Goal: Navigation & Orientation: Find specific page/section

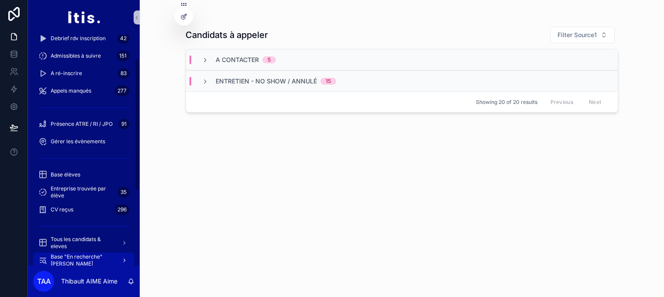
scroll to position [175, 0]
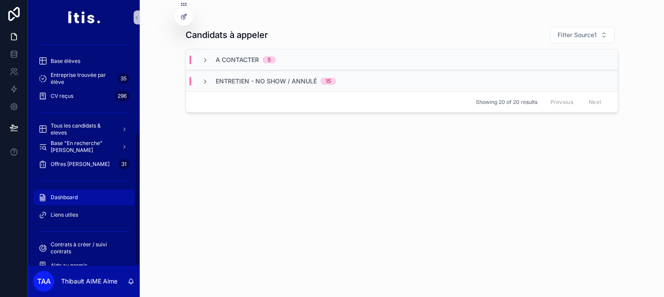
click at [100, 191] on div "Dashboard" at bounding box center [83, 197] width 91 height 14
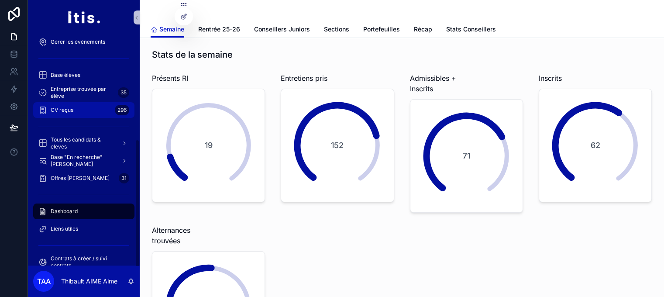
scroll to position [187, 0]
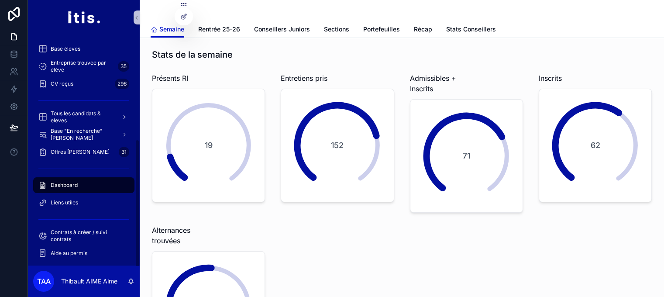
click at [85, 183] on div "Dashboard" at bounding box center [83, 185] width 91 height 14
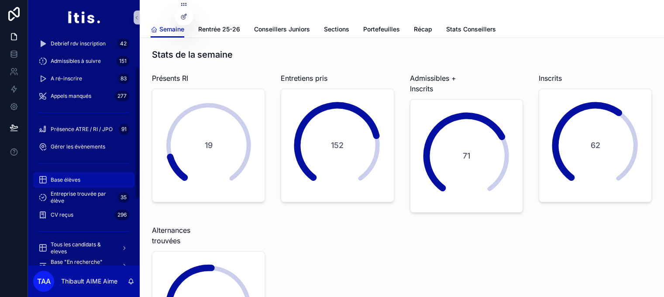
click at [94, 179] on div "Base élèves" at bounding box center [83, 180] width 91 height 14
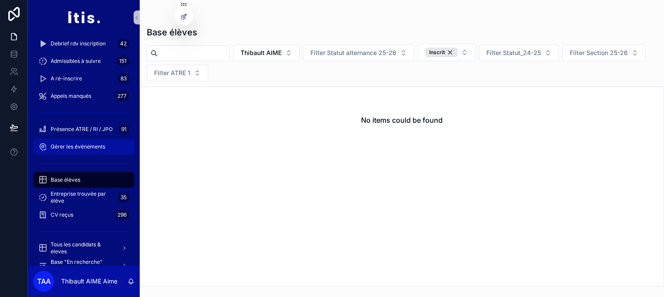
click at [87, 145] on span "Gérer les évènements" at bounding box center [78, 146] width 55 height 7
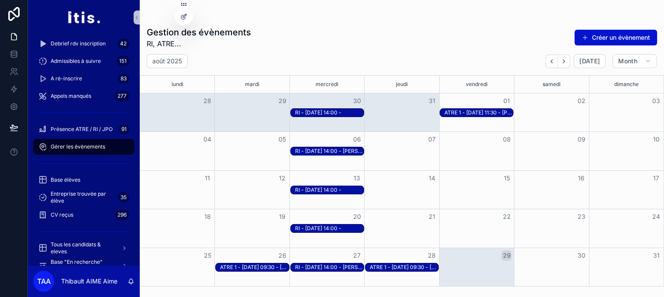
click at [351, 271] on div "RI - [DATE] 14:00 - [PERSON_NAME]" at bounding box center [329, 267] width 69 height 7
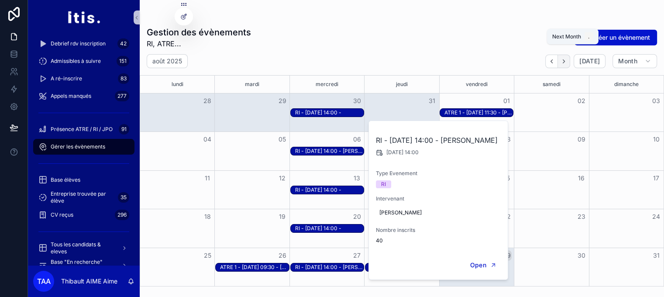
click at [570, 65] on button "Next" at bounding box center [564, 62] width 12 height 14
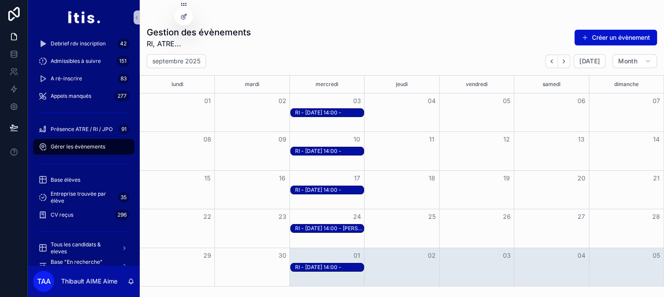
click at [334, 110] on div "RI - [DATE] 14:00 -" at bounding box center [329, 112] width 69 height 7
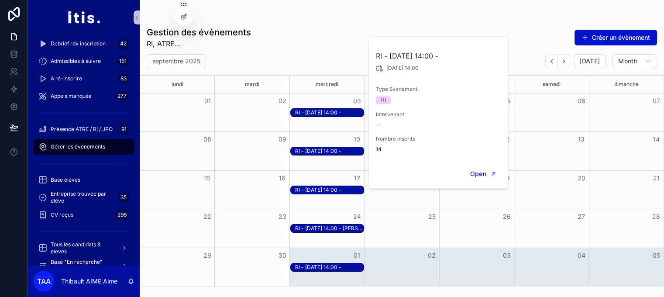
click at [335, 151] on div "RI - [DATE] 14:00 -" at bounding box center [329, 151] width 69 height 7
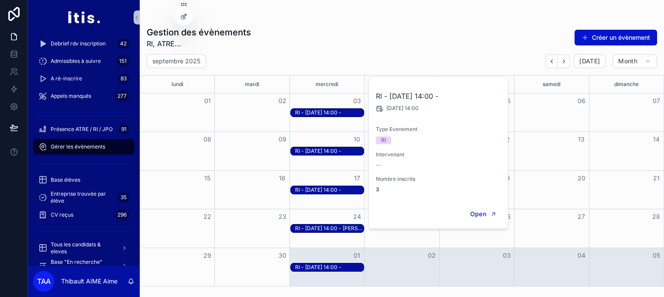
click at [332, 190] on div "RI - [DATE] 14:00 -" at bounding box center [329, 189] width 69 height 7
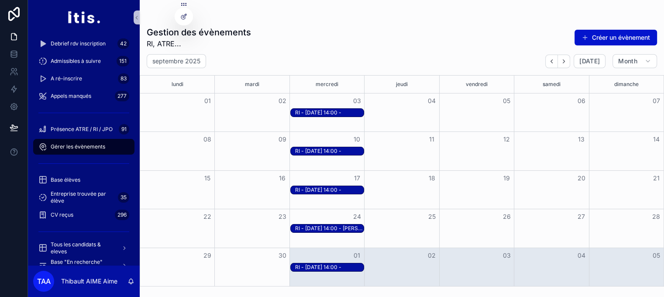
click at [341, 230] on div "RI - [DATE] 14:00 - [PERSON_NAME]" at bounding box center [329, 228] width 69 height 7
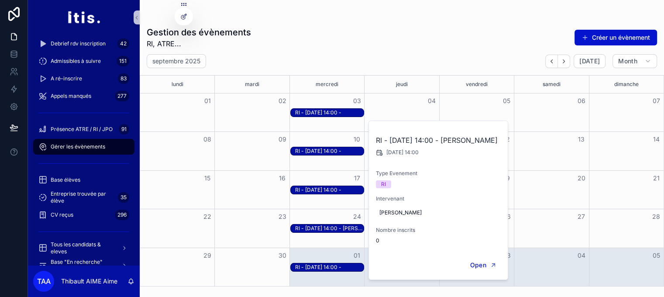
click at [325, 114] on div "RI - [DATE] 14:00 -" at bounding box center [329, 112] width 69 height 7
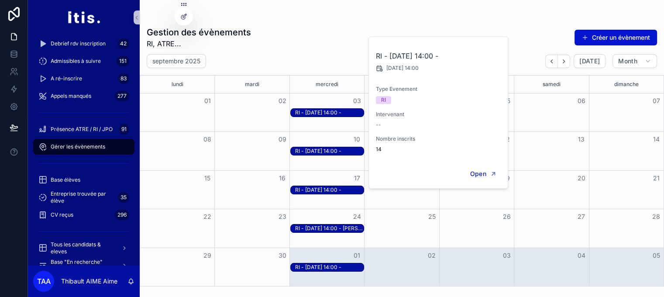
click at [341, 41] on div "Gestion des évènements RI, ATRE... Créer un évènement" at bounding box center [402, 37] width 510 height 23
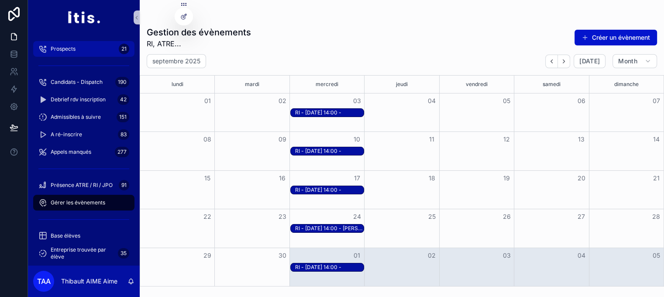
click at [69, 52] on span "Prospects" at bounding box center [63, 48] width 25 height 7
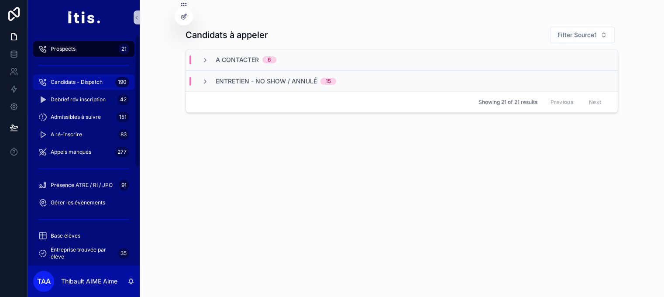
click at [84, 84] on span "Candidats - Dispatch" at bounding box center [77, 82] width 52 height 7
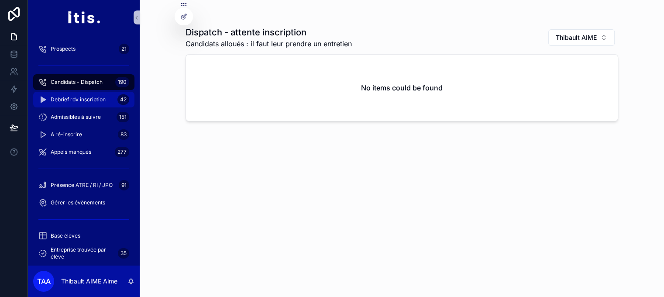
click at [84, 96] on span "Debrief rdv inscription" at bounding box center [78, 99] width 55 height 7
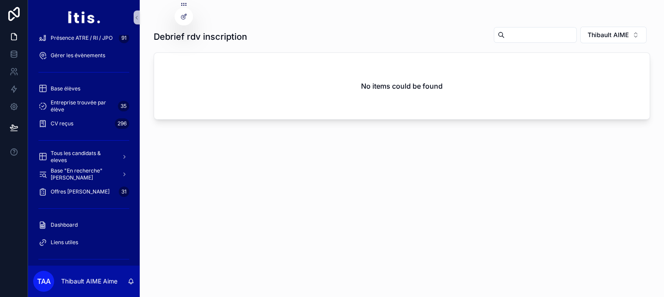
scroll to position [145, 0]
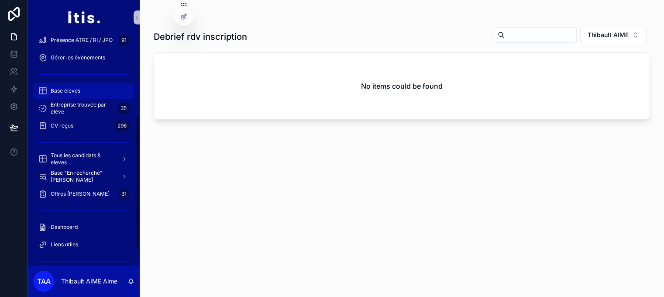
click at [77, 88] on span "Base élèves" at bounding box center [66, 90] width 30 height 7
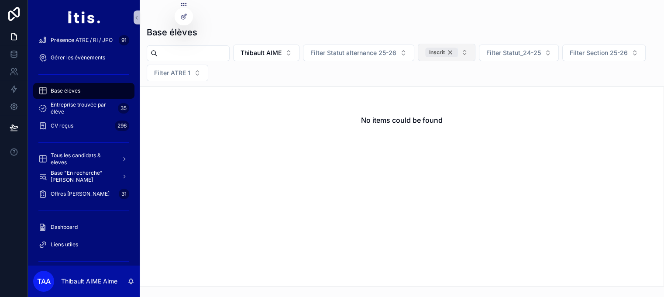
click at [458, 53] on div "Inscrit" at bounding box center [441, 53] width 32 height 10
click at [302, 41] on div "Base élèves Thibault AIME Filter Statut alternance 25-26 Filter Statut_25-26 Fi…" at bounding box center [402, 153] width 524 height 265
click at [282, 48] on span "Thibault AIME" at bounding box center [261, 52] width 41 height 9
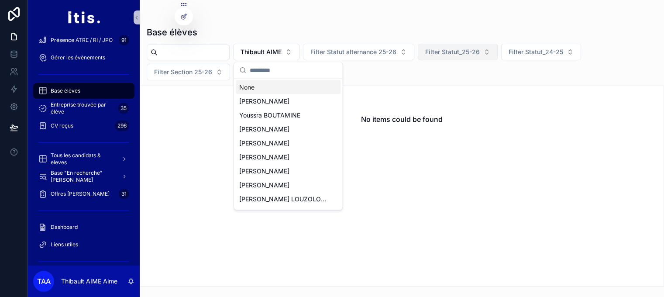
click at [285, 85] on div "None" at bounding box center [288, 87] width 105 height 14
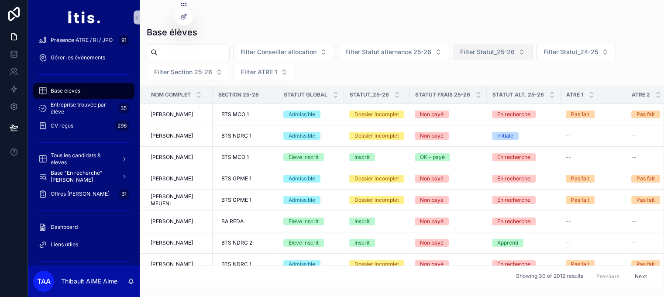
click at [150, 32] on h1 "Base élèves" at bounding box center [172, 32] width 51 height 12
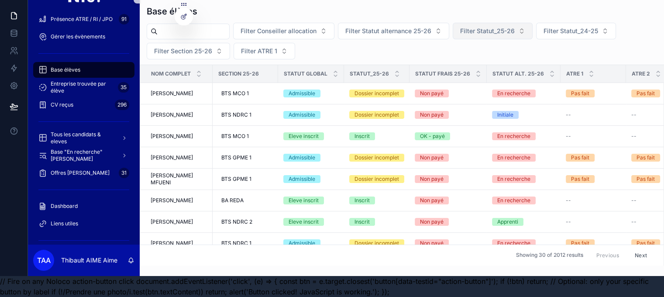
drag, startPoint x: 150, startPoint y: 32, endPoint x: 506, endPoint y: 323, distance: 460.4
click at [506, 296] on html "Prospects 21 Candidats - Dispatch 190 Debrief rdv inscription 42 Admissibles à …" at bounding box center [332, 138] width 664 height 318
click at [516, 273] on div "Base élèves Filter Conseiller allocation Filter Statut alternance 25-26 Filter …" at bounding box center [402, 127] width 524 height 297
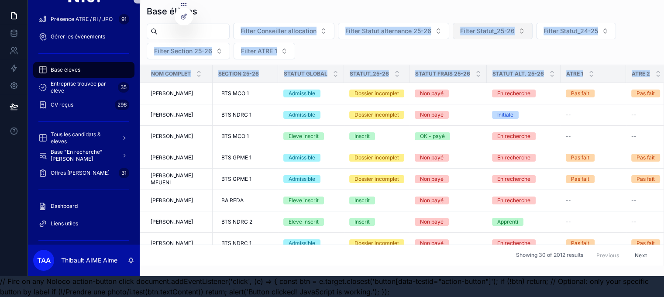
scroll to position [0, 0]
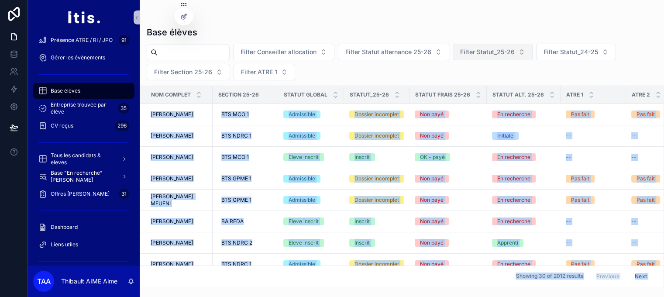
drag, startPoint x: 516, startPoint y: 273, endPoint x: 293, endPoint y: -23, distance: 370.6
click at [293, 0] on html "Prospects 21 Candidats - Dispatch 190 Debrief rdv inscription 42 Admissibles à …" at bounding box center [332, 159] width 664 height 318
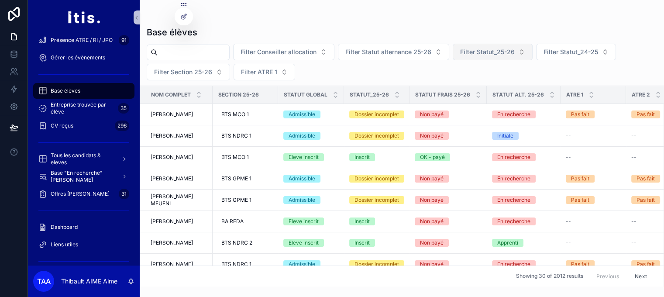
click at [159, 30] on h1 "Base élèves" at bounding box center [172, 32] width 51 height 12
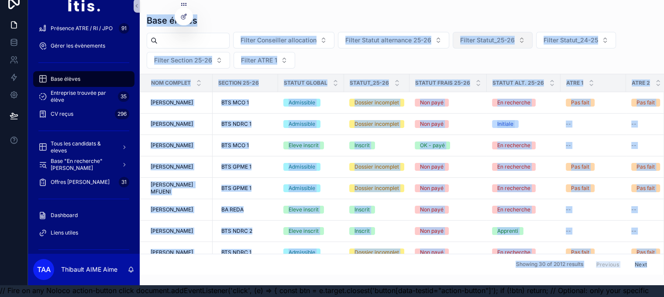
scroll to position [28, 0]
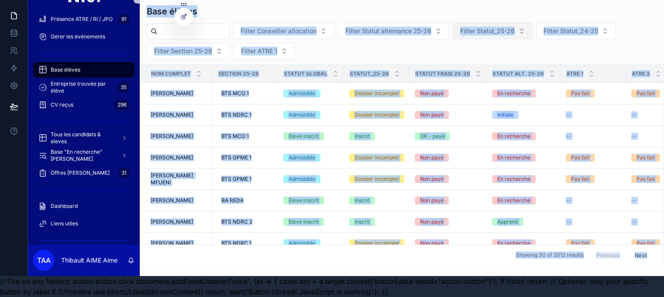
drag, startPoint x: 149, startPoint y: 32, endPoint x: 649, endPoint y: 253, distance: 546.5
click at [649, 253] on div "Base élèves Filter Conseiller allocation Filter Statut alternance 25-26 Filter …" at bounding box center [402, 132] width 524 height 265
click at [496, 249] on div "Showing 30 of 2012 results Previous Next" at bounding box center [401, 254] width 523 height 21
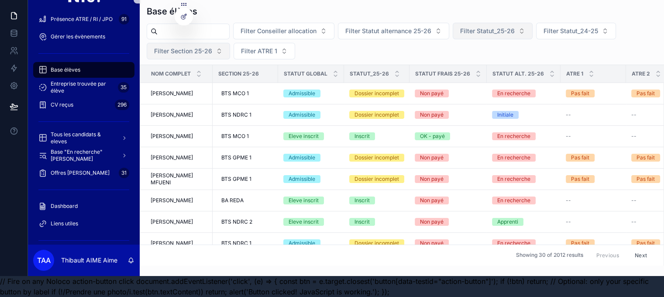
scroll to position [0, 0]
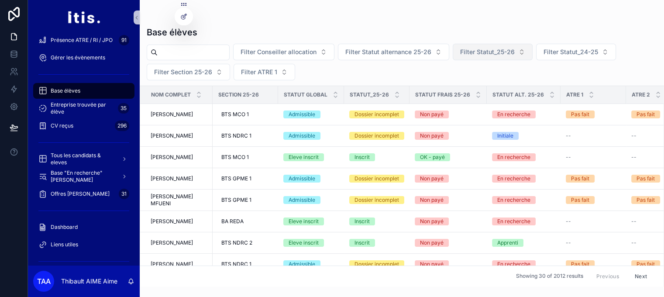
click at [154, 34] on h1 "Base élèves" at bounding box center [172, 32] width 51 height 12
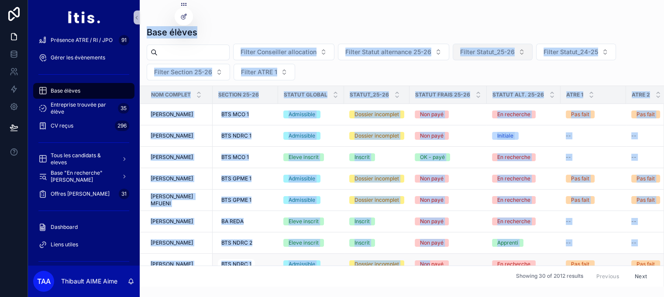
drag, startPoint x: 154, startPoint y: 34, endPoint x: 416, endPoint y: 261, distance: 347.3
click at [416, 261] on div "Base élèves Filter Conseiller allocation Filter Statut alternance 25-26 Filter …" at bounding box center [402, 153] width 524 height 265
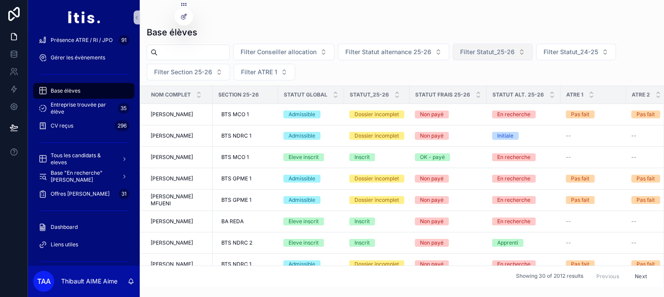
click at [358, 12] on div "Base élèves Filter Conseiller allocation Filter Statut alternance 25-26 Filter …" at bounding box center [402, 143] width 524 height 286
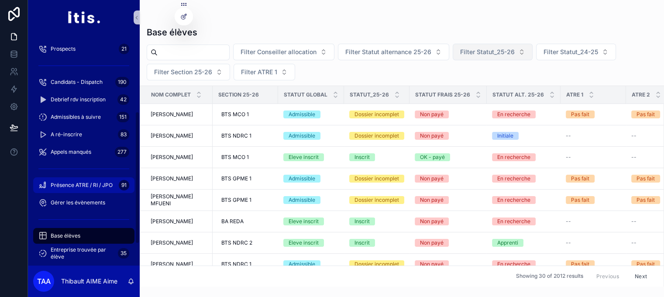
scroll to position [187, 0]
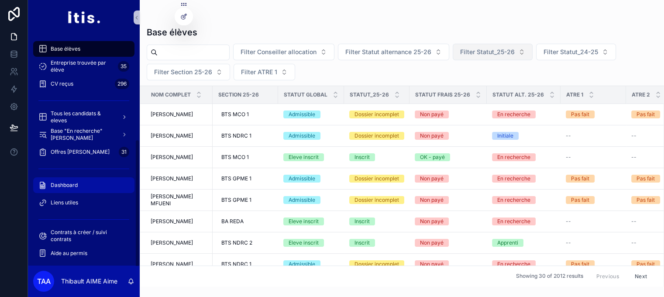
click at [72, 188] on div "Dashboard" at bounding box center [83, 185] width 91 height 14
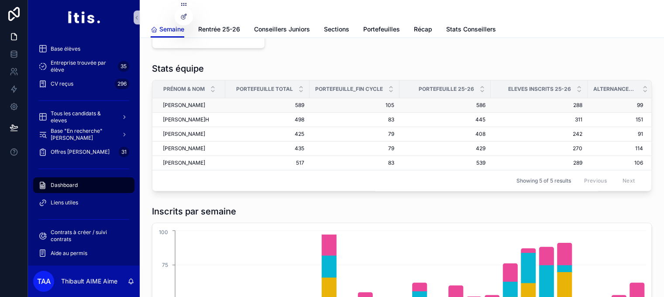
scroll to position [0, 3]
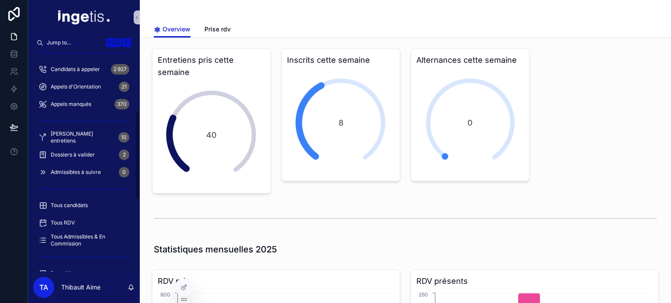
scroll to position [175, 0]
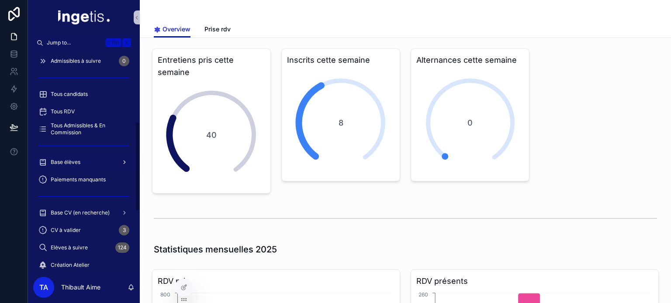
click at [86, 167] on div "Base élèves" at bounding box center [83, 162] width 91 height 14
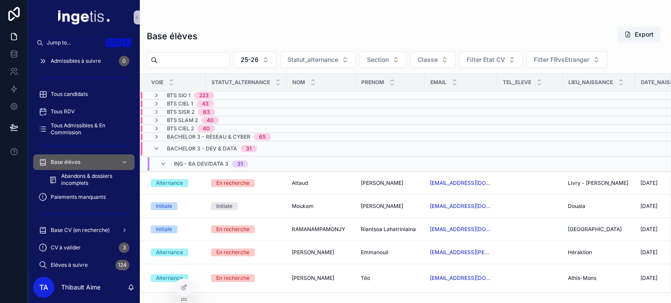
click at [198, 150] on span "Bachelor 3 - Dev & Data" at bounding box center [202, 148] width 70 height 7
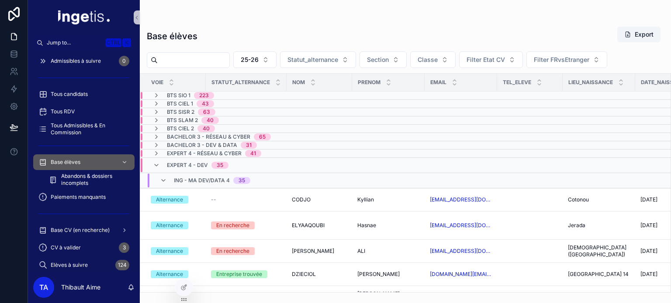
click at [199, 160] on div "Expert 4 - Dev 35" at bounding box center [198, 165] width 62 height 14
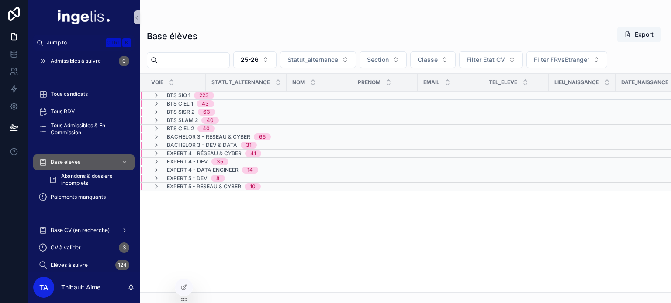
click at [176, 97] on span "BTS SIO 1" at bounding box center [179, 95] width 24 height 7
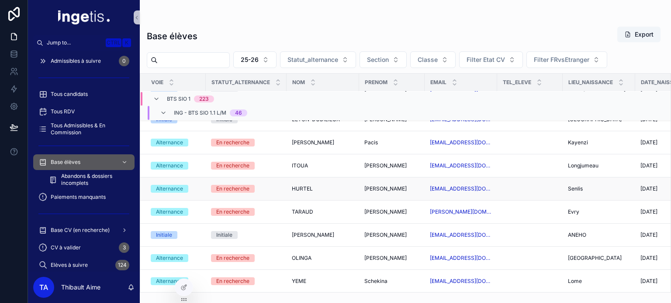
scroll to position [606, 0]
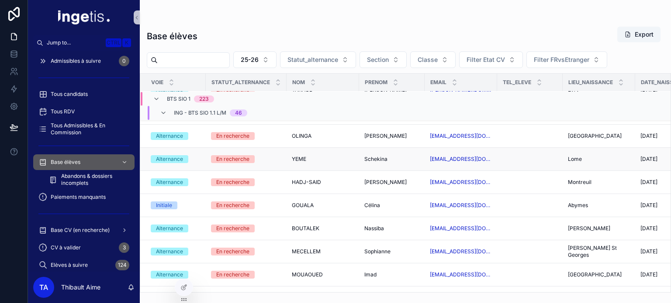
click at [264, 156] on div "En recherche" at bounding box center [246, 159] width 70 height 8
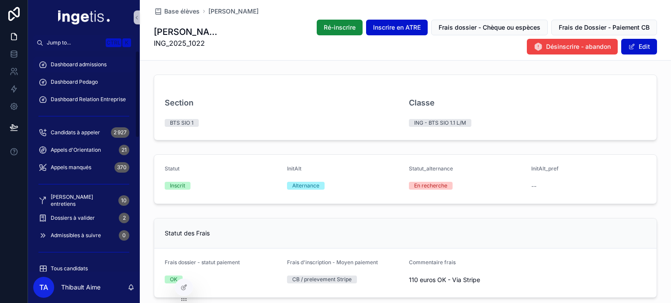
click at [82, 62] on span "Dashboard admissions" at bounding box center [79, 64] width 56 height 7
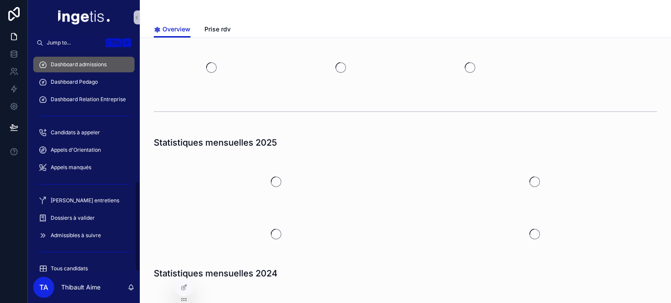
scroll to position [321, 0]
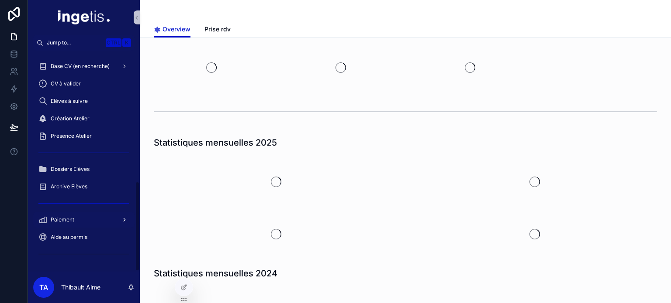
click at [74, 222] on div "Paiement" at bounding box center [83, 220] width 91 height 14
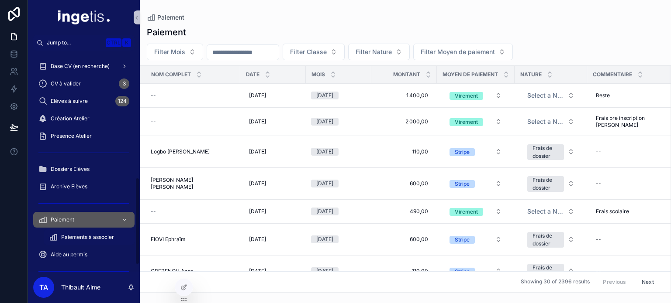
click at [80, 236] on span "Paiements à associer" at bounding box center [87, 237] width 53 height 7
